Goal: Check status: Check status

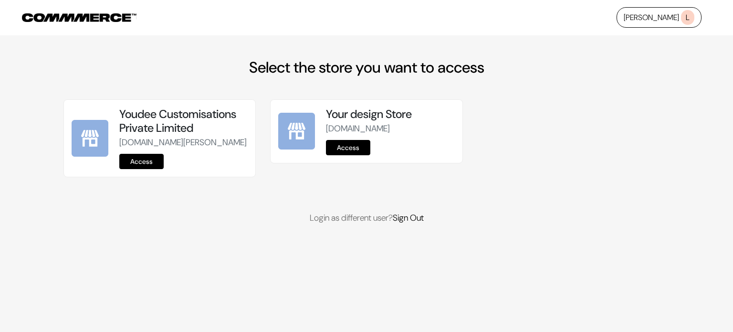
click at [339, 155] on link "Access" at bounding box center [348, 147] width 44 height 15
click at [143, 169] on link "Access" at bounding box center [141, 161] width 44 height 15
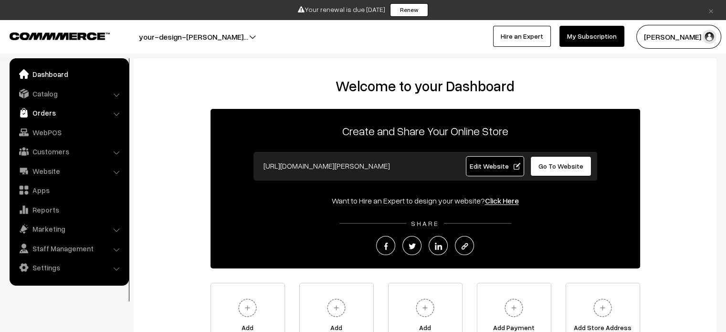
click at [47, 110] on link "Orders" at bounding box center [69, 112] width 114 height 17
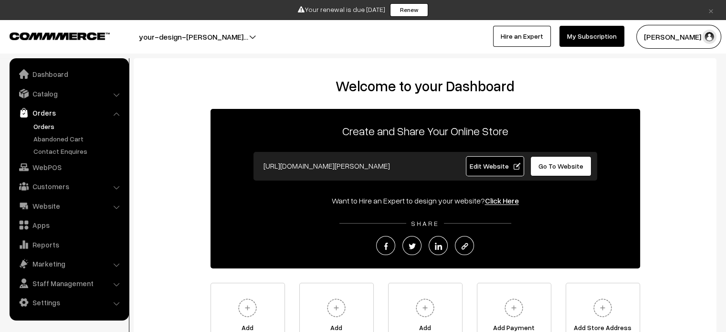
click at [44, 125] on link "Orders" at bounding box center [78, 126] width 94 height 10
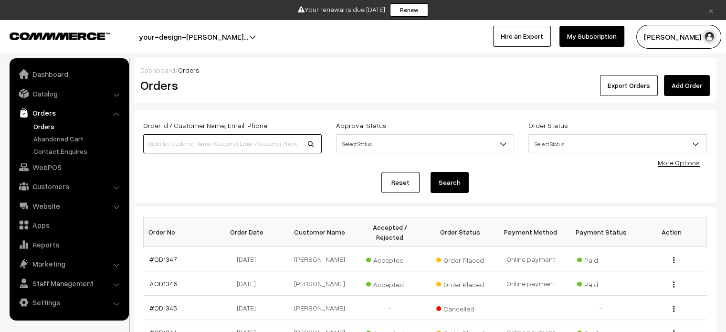
click at [194, 143] on input at bounding box center [232, 143] width 178 height 19
paste input "OD1307"
type input "OD1307"
click at [455, 180] on button "Search" at bounding box center [449, 182] width 38 height 21
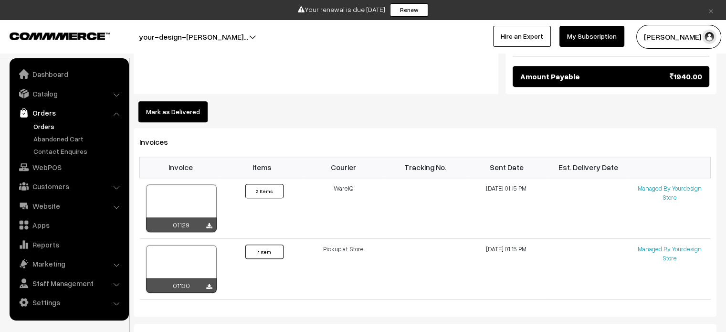
scroll to position [763, 0]
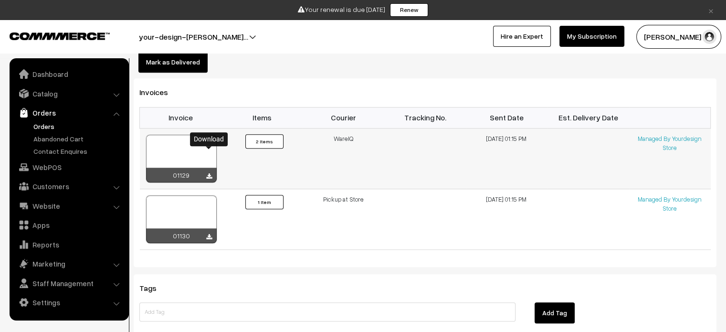
click at [209, 173] on icon at bounding box center [209, 176] width 6 height 6
click at [192, 195] on div at bounding box center [181, 219] width 71 height 48
click at [206, 234] on icon at bounding box center [209, 237] width 6 height 6
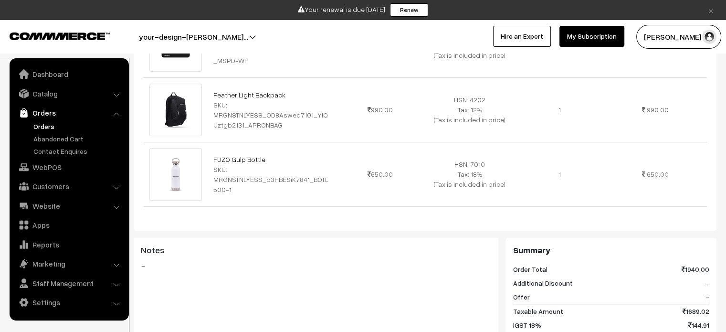
scroll to position [382, 0]
